Goal: Task Accomplishment & Management: Manage account settings

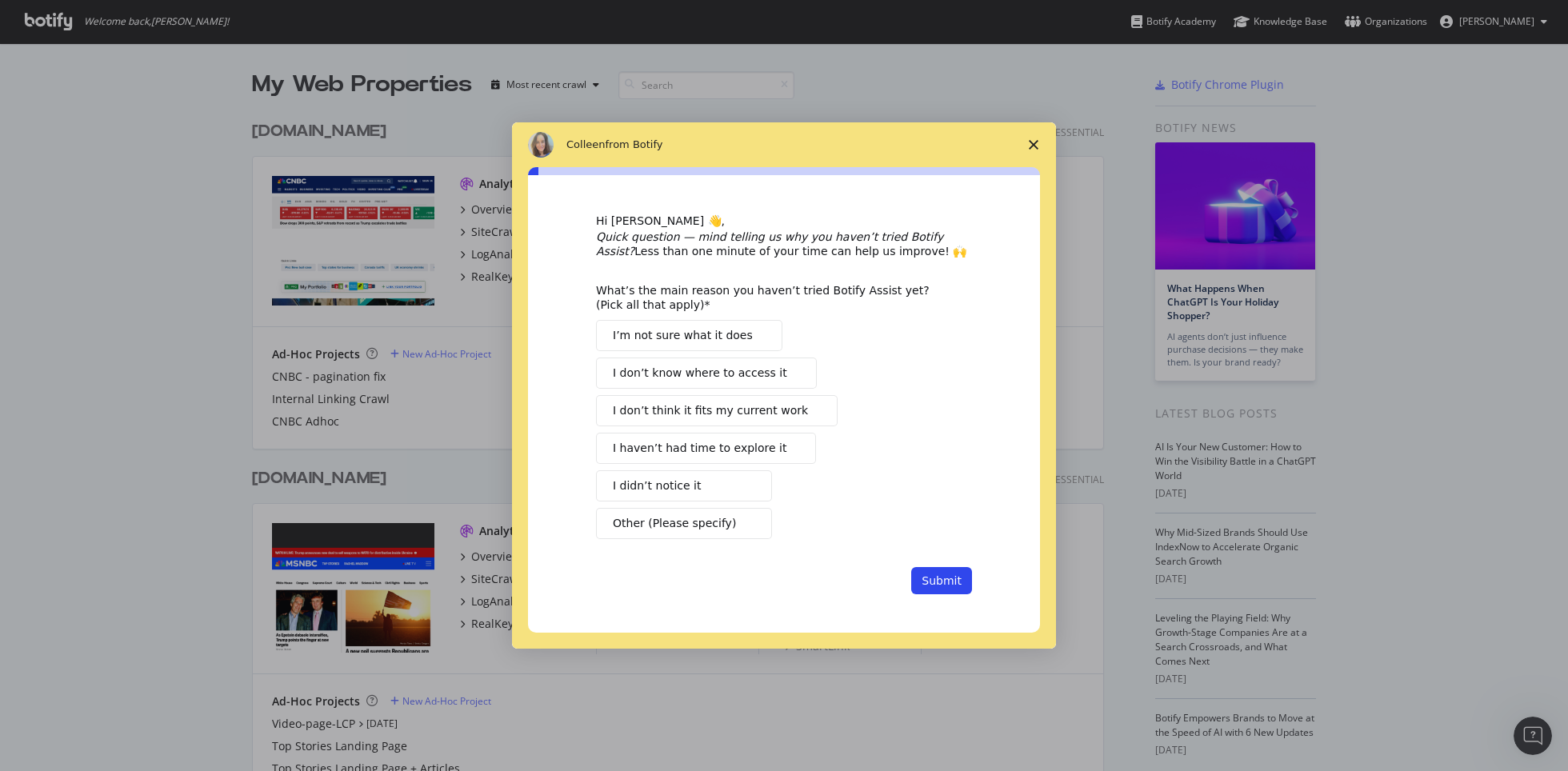
click at [1028, 144] on icon "Close survey" at bounding box center [1033, 144] width 10 height 10
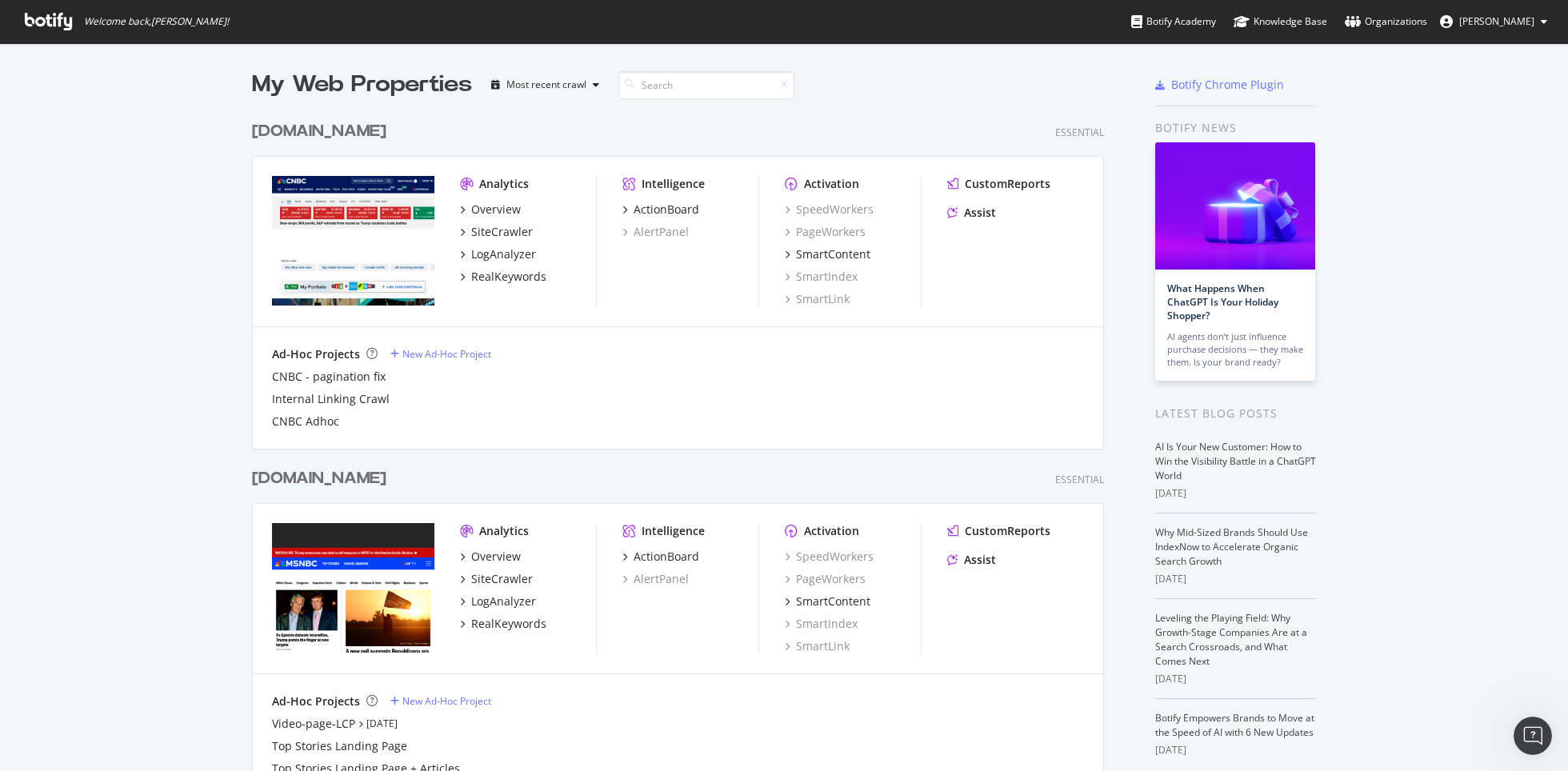
click at [1367, 29] on link "Organizations" at bounding box center [1386, 21] width 82 height 43
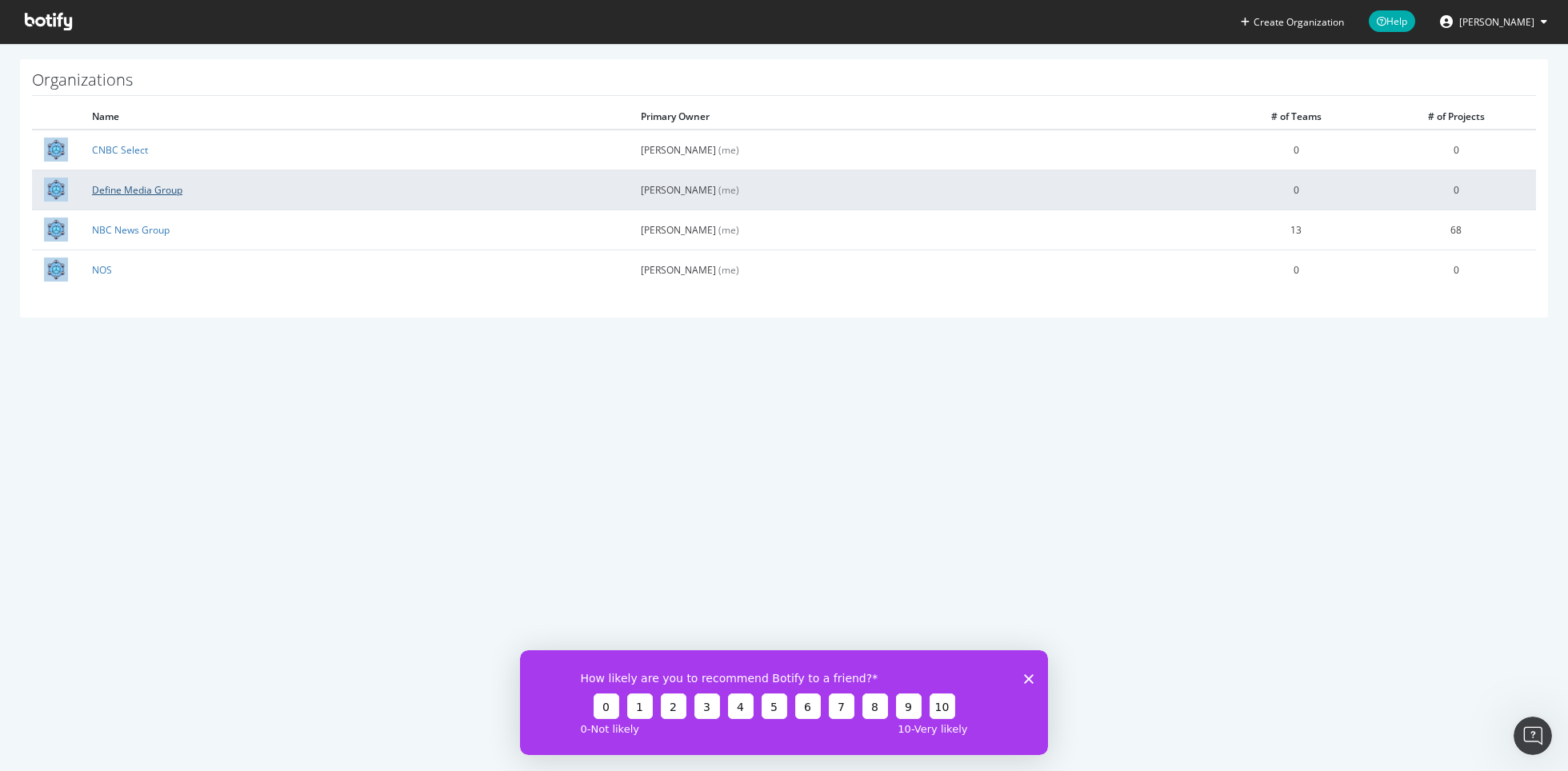
click at [176, 188] on link "Define Media Group" at bounding box center [137, 190] width 91 height 14
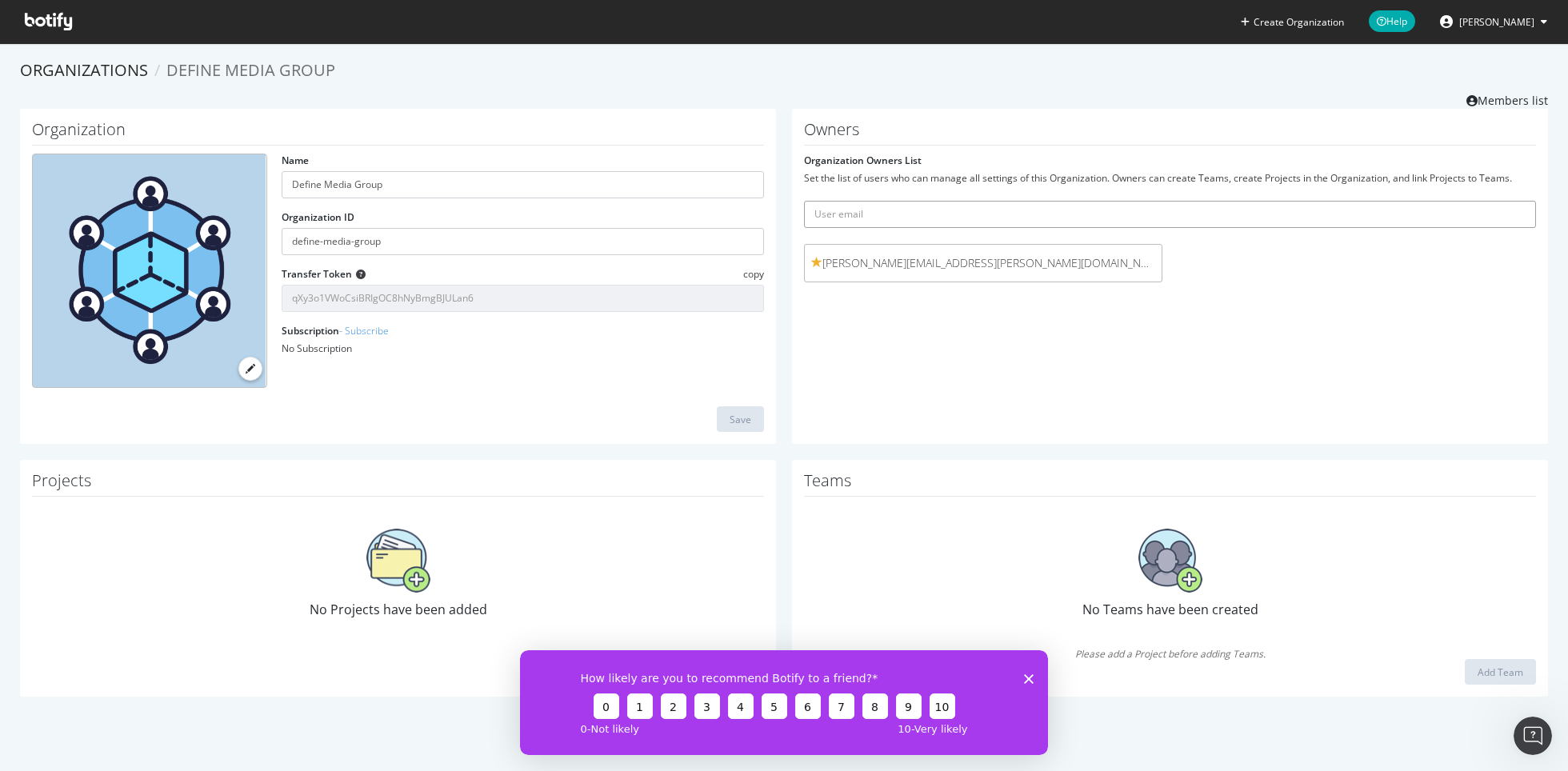
click at [904, 214] on input "text" at bounding box center [1170, 215] width 732 height 27
paste input "adam@definemg.com"
type input "adam@definemg.com"
click at [1523, 215] on icon "submit" at bounding box center [1523, 214] width 11 height 9
click at [415, 606] on span "No Projects have been added" at bounding box center [398, 610] width 178 height 18
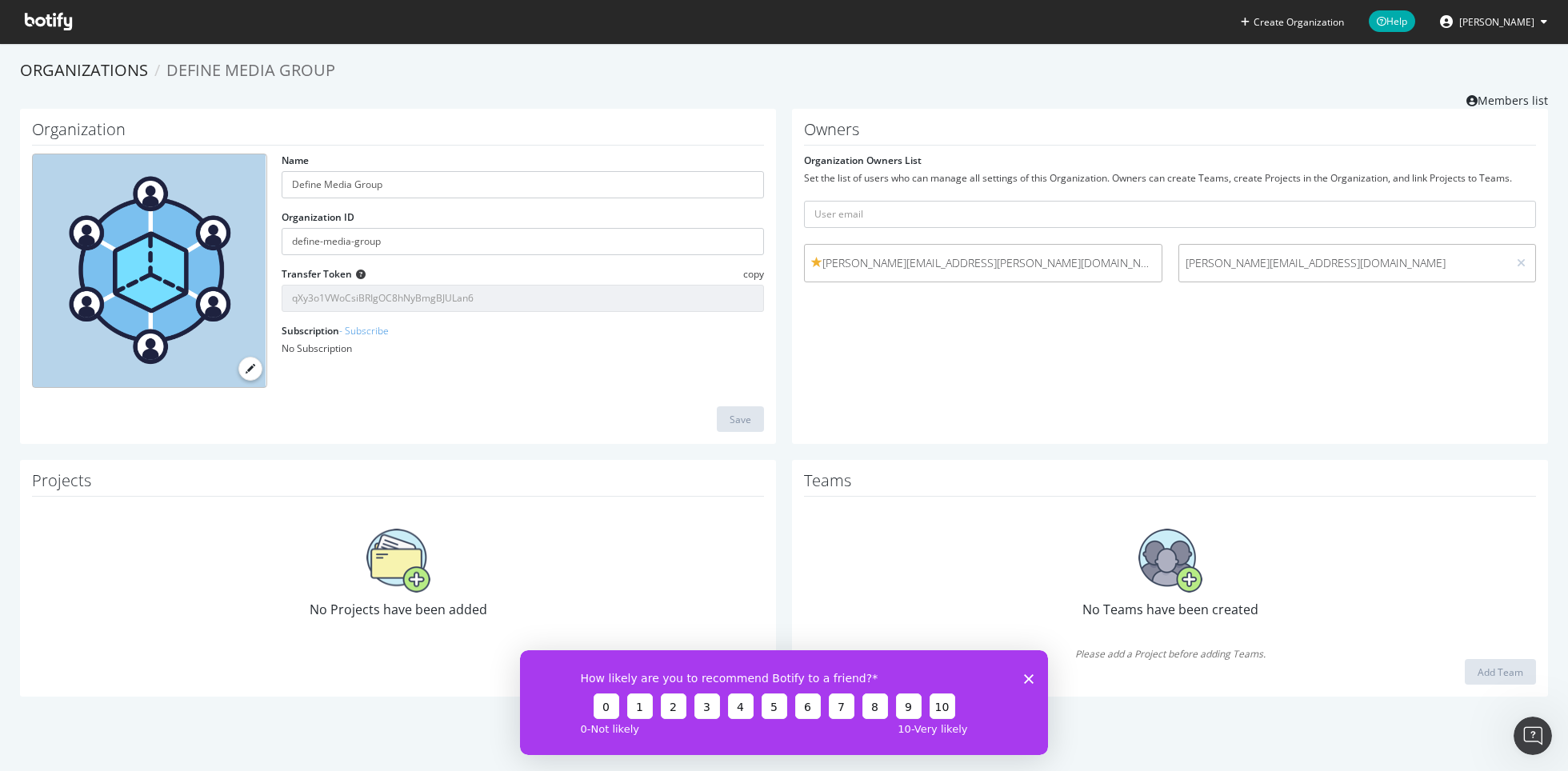
click at [401, 585] on img at bounding box center [399, 561] width 64 height 64
click at [401, 561] on img at bounding box center [399, 561] width 64 height 64
click at [1525, 19] on span "[PERSON_NAME]" at bounding box center [1496, 22] width 75 height 14
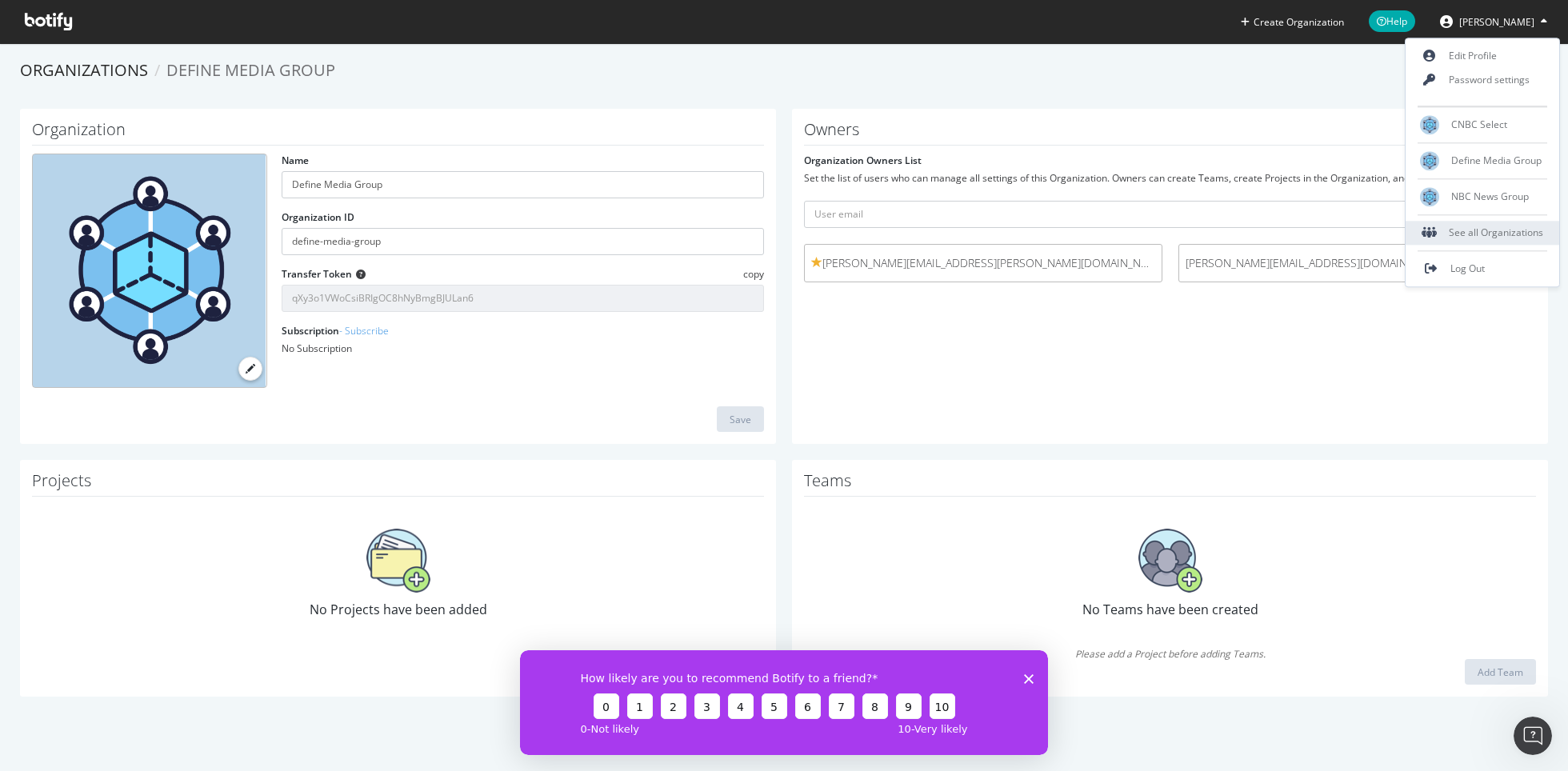
click at [1477, 231] on div "See all Organizations" at bounding box center [1482, 232] width 153 height 24
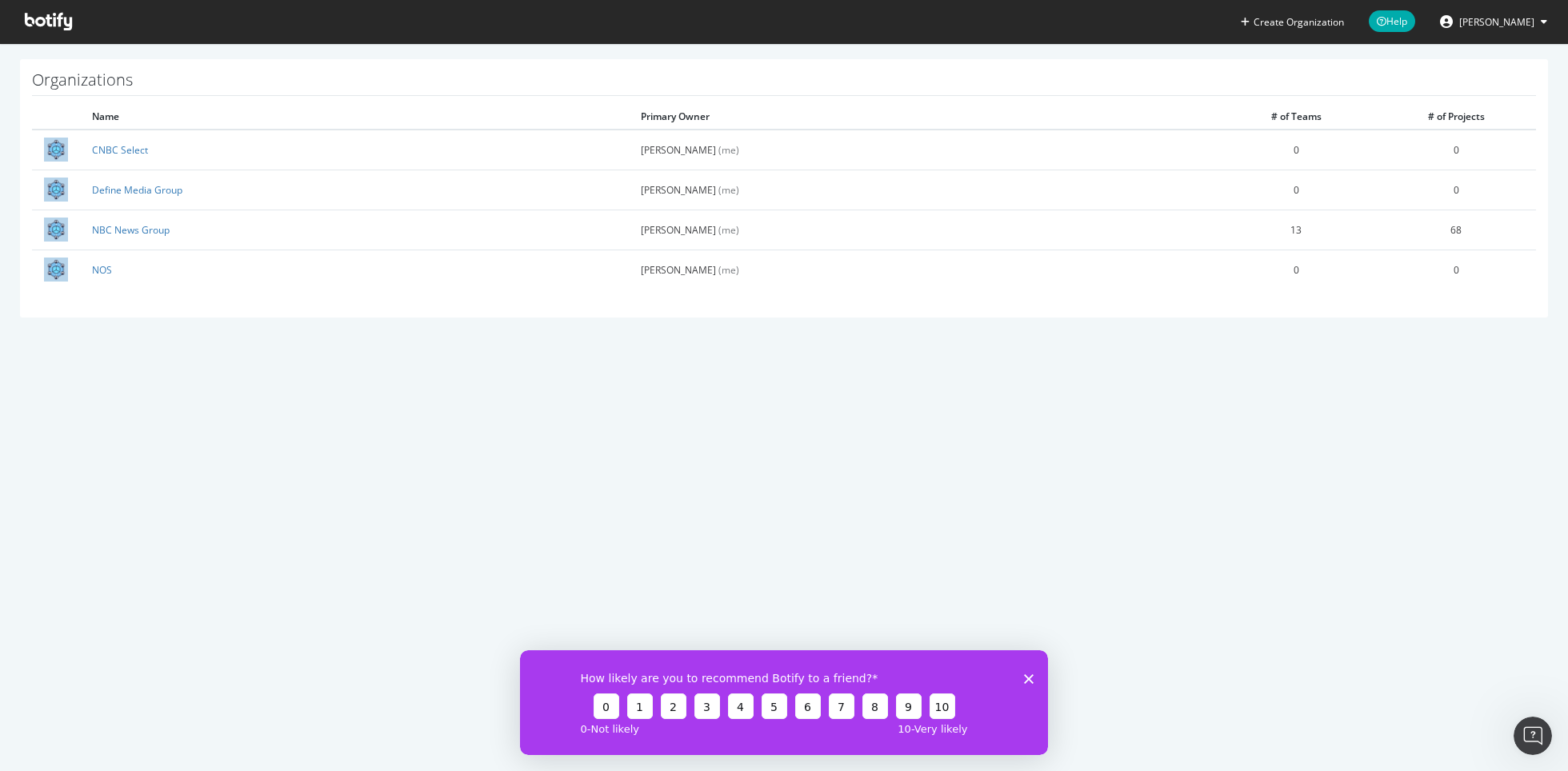
click at [1120, 337] on section "Organizations Name Primary Owner # of Teams # of Projects CNBC Select Jason Man…" at bounding box center [784, 196] width 1568 height 306
click at [1443, 25] on icon at bounding box center [1446, 21] width 13 height 13
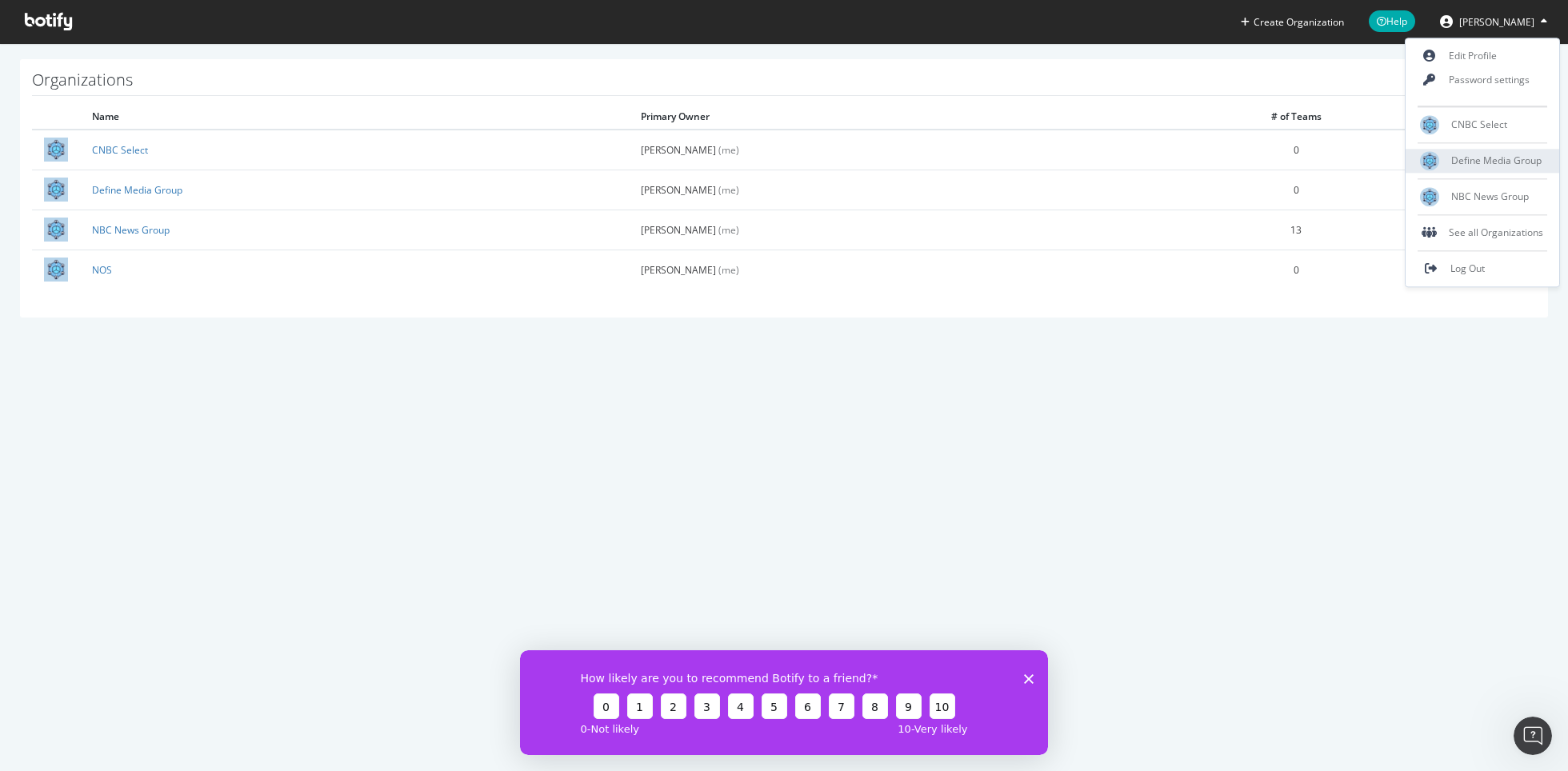
click at [1456, 167] on div "Define Media Group" at bounding box center [1482, 160] width 153 height 24
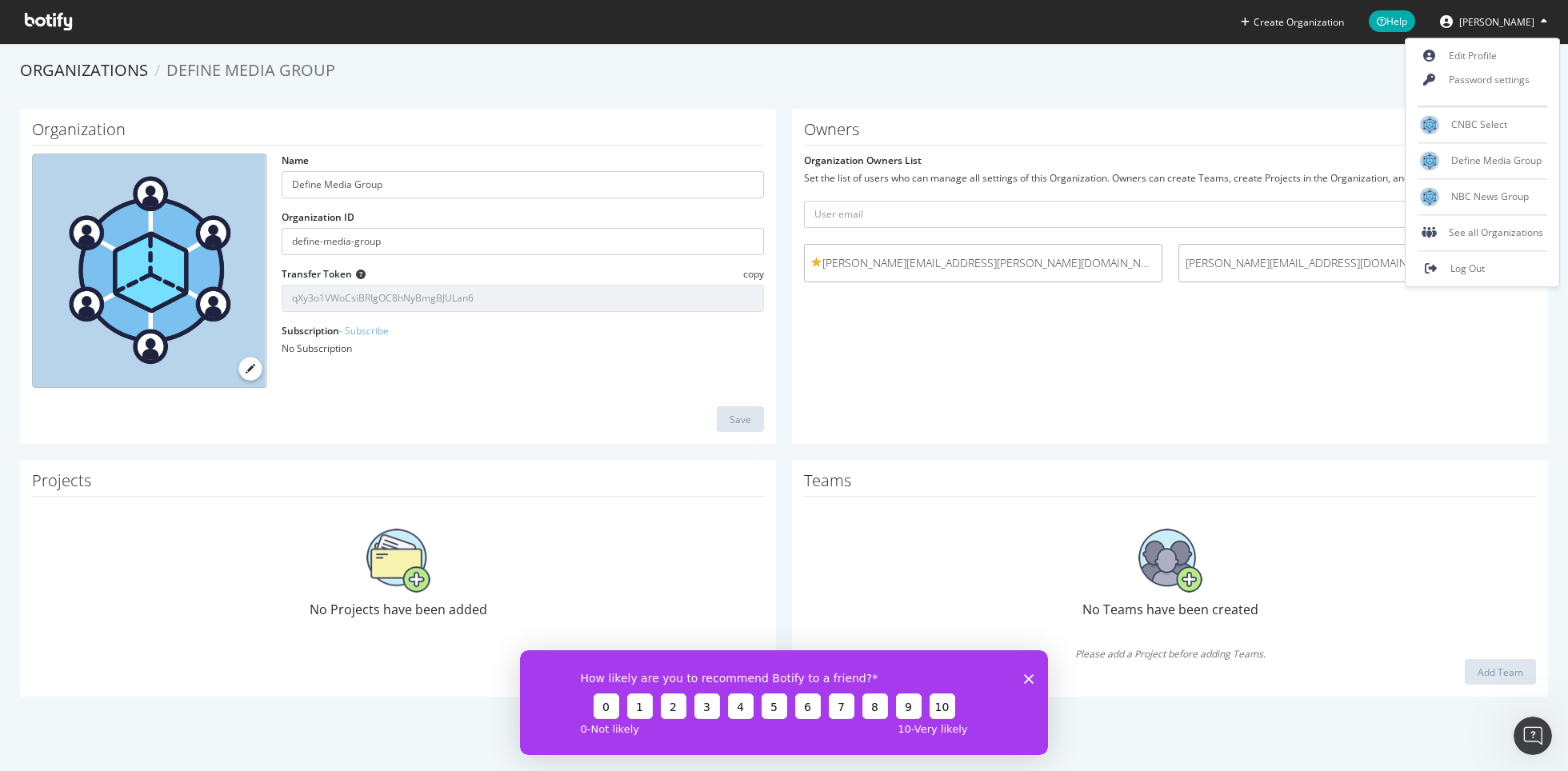
click at [930, 336] on div "Owners Organization Owners List Set the list of users who can manage all settin…" at bounding box center [1170, 277] width 756 height 336
click at [1521, 261] on icon at bounding box center [1520, 263] width 9 height 11
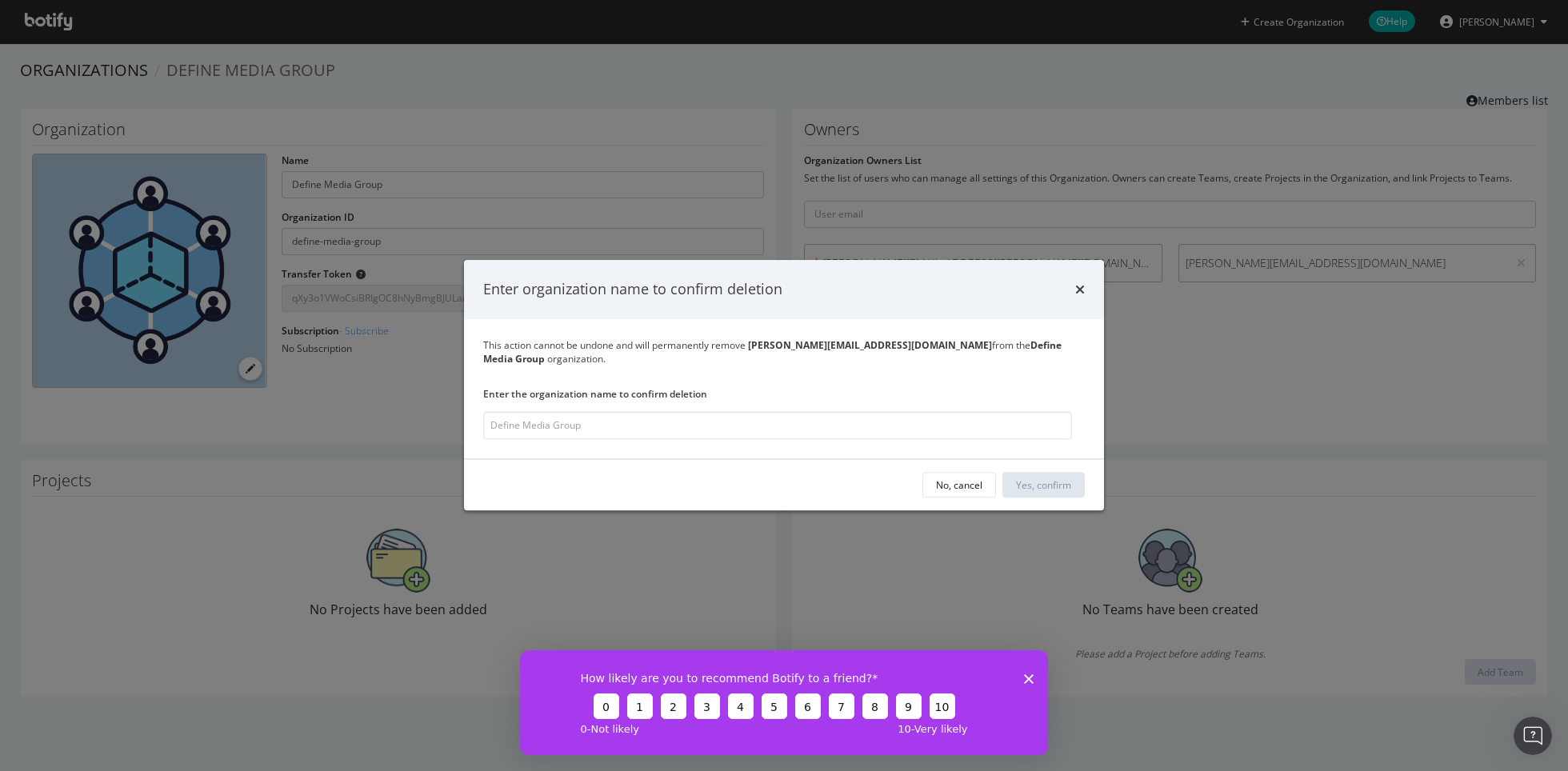
click at [1077, 288] on div "times" at bounding box center [1080, 289] width 10 height 20
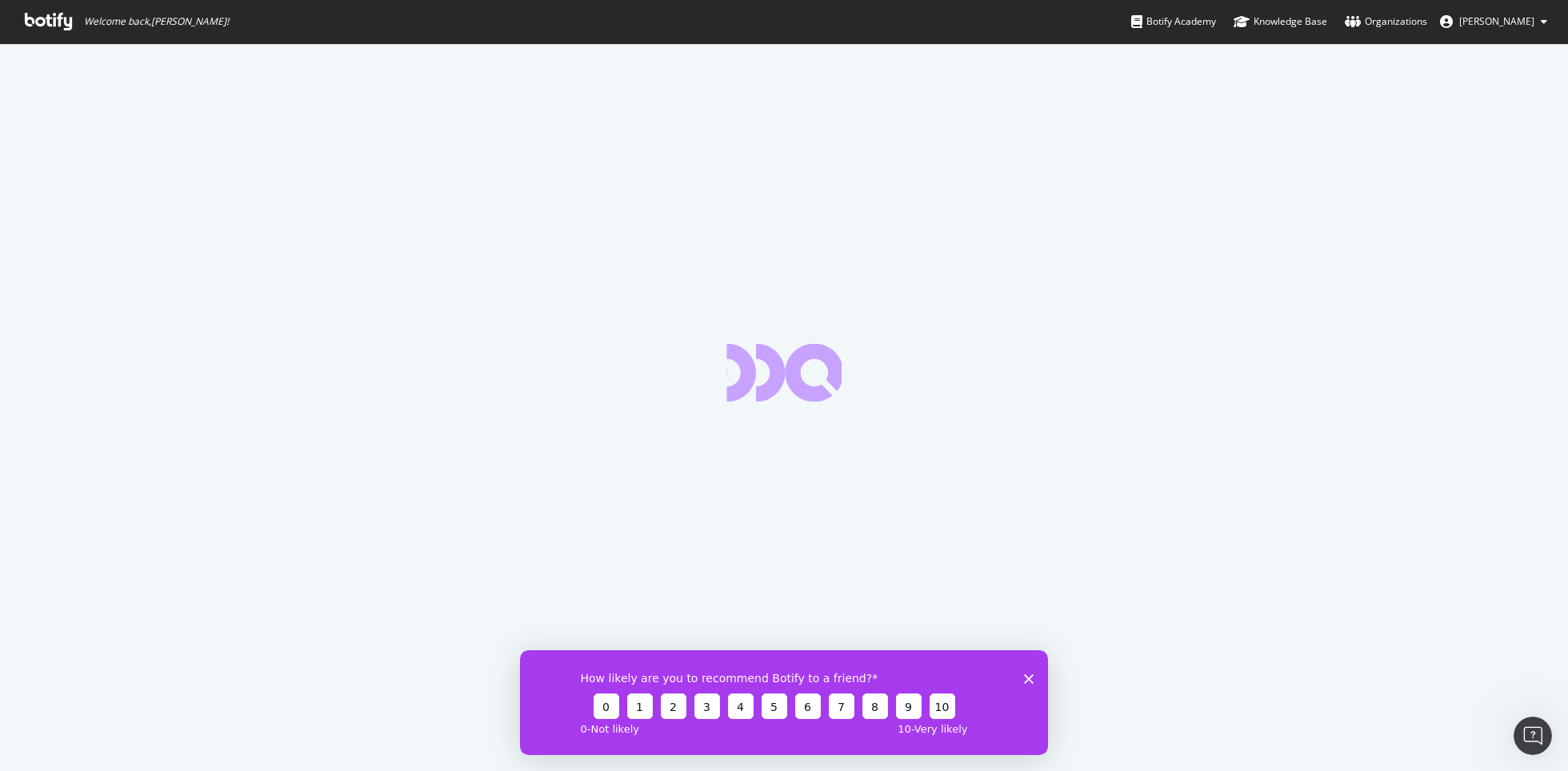
click at [1478, 20] on span "[PERSON_NAME]" at bounding box center [1496, 21] width 75 height 14
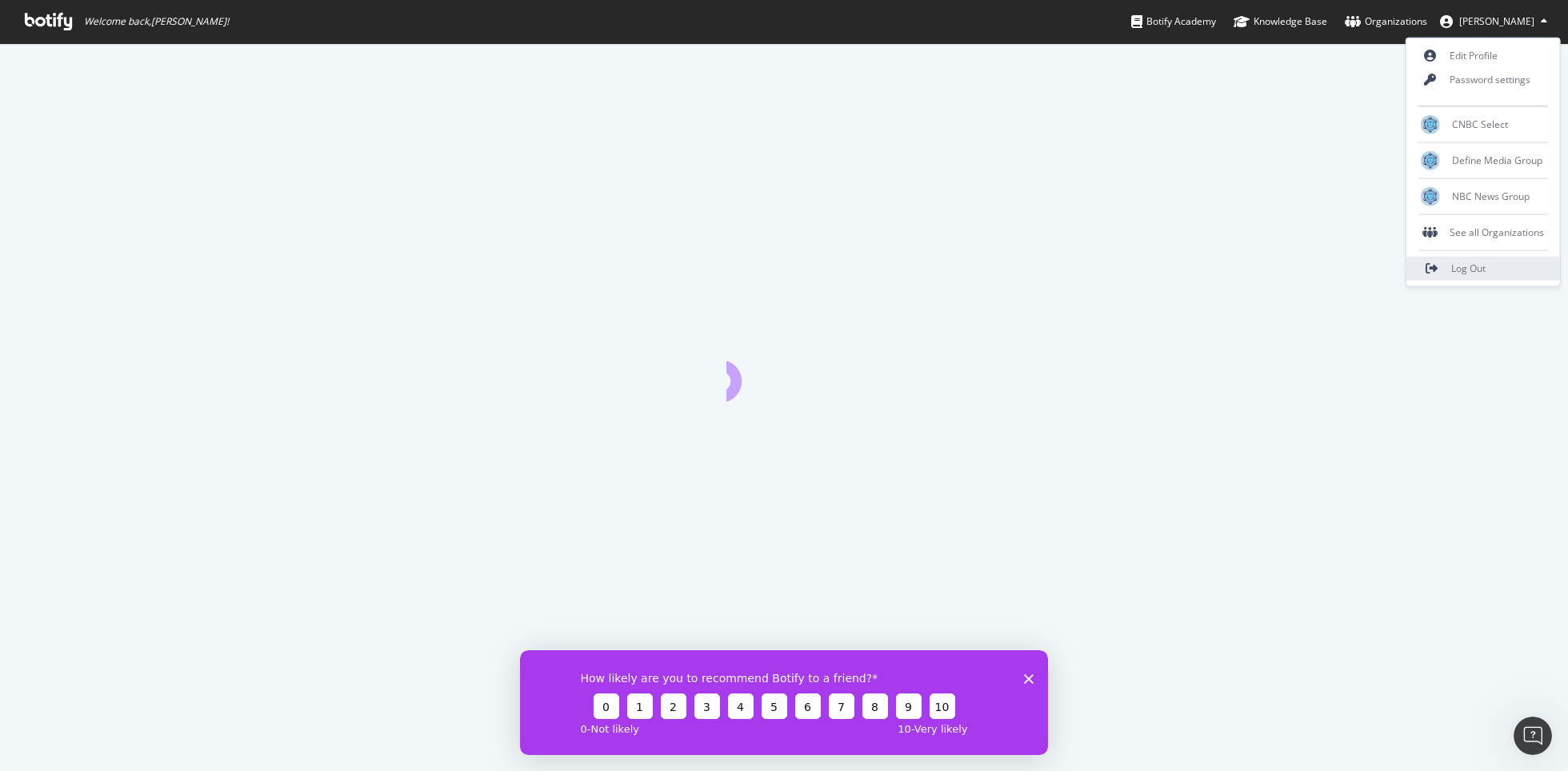
click at [1439, 266] on link "Log Out" at bounding box center [1482, 268] width 153 height 24
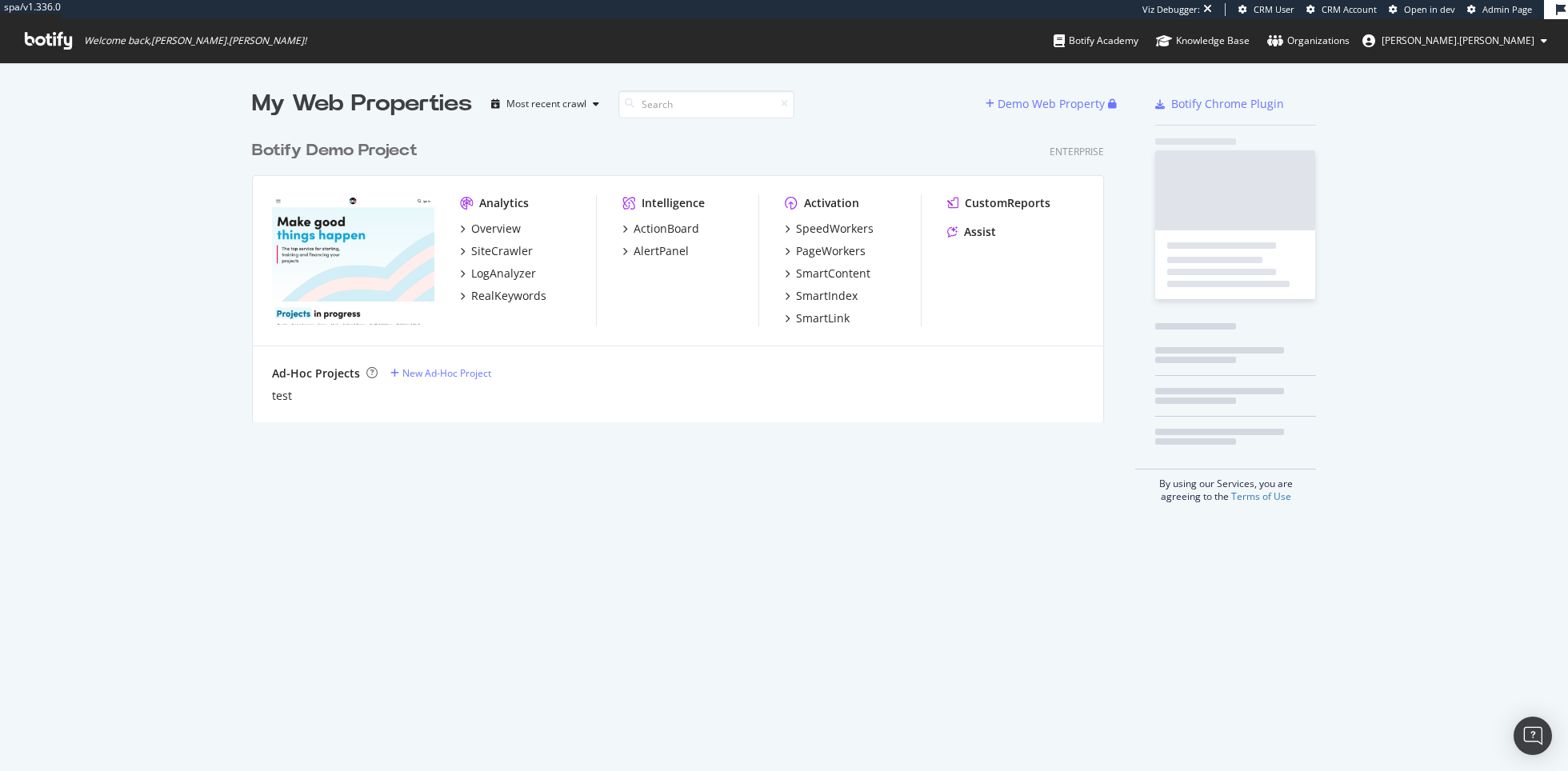
scroll to position [302, 864]
